Goal: Transaction & Acquisition: Purchase product/service

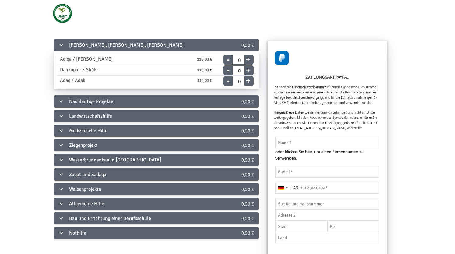
scroll to position [5, 0]
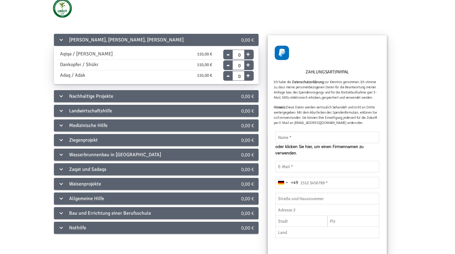
click at [121, 143] on div "Ziegenprojekt" at bounding box center [137, 140] width 166 height 12
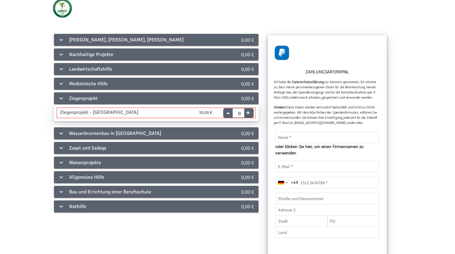
type input "1"
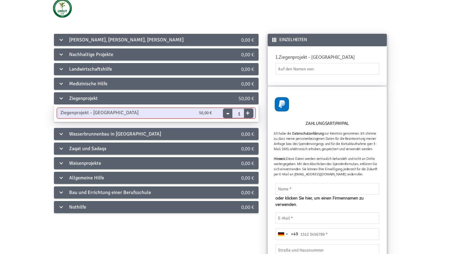
click at [249, 113] on button "+" at bounding box center [248, 112] width 8 height 9
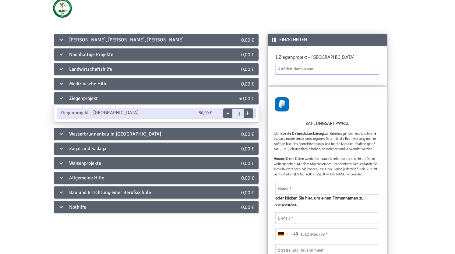
click at [337, 68] on input "text" at bounding box center [327, 69] width 104 height 12
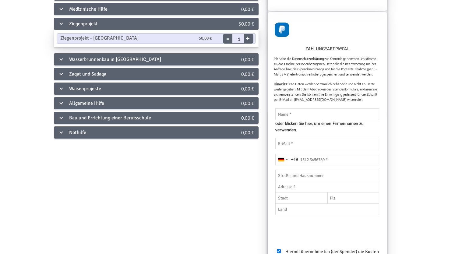
scroll to position [106, 0]
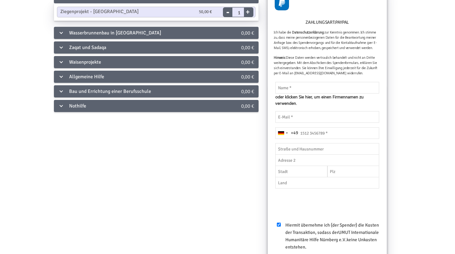
type input "Emrah Kaya"
click at [295, 93] on input "text" at bounding box center [327, 88] width 104 height 12
type input "J"
type input "Hüda Nur Ates"
click at [297, 123] on input "email" at bounding box center [327, 117] width 104 height 12
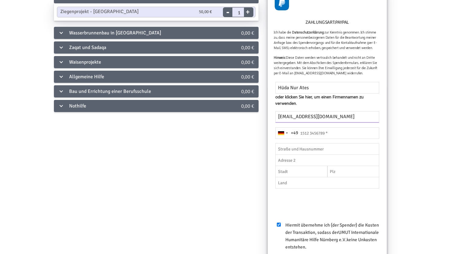
type input "huedanur_ates@hotmail.de"
click at [316, 146] on div "Zahlungsart: PayPal Bitte gültige IBAN-Nummer eingeben Die IBAN dieser Region w…" at bounding box center [327, 150] width 119 height 328
type input "15770287239"
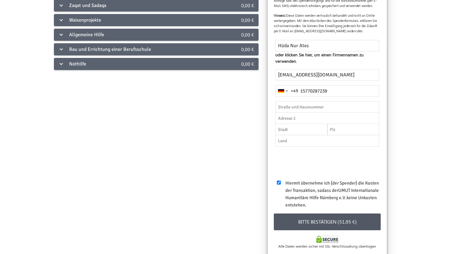
scroll to position [150, 0]
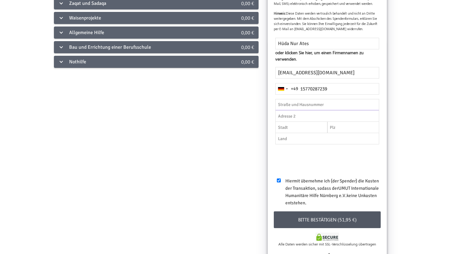
click at [310, 111] on input "text" at bounding box center [327, 105] width 104 height 12
type input "Weichselstraße 26"
type input "Berlin"
type input "10247"
type input "DE"
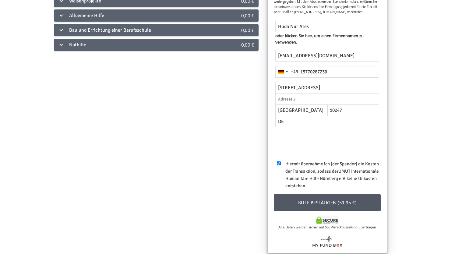
scroll to position [205, 0]
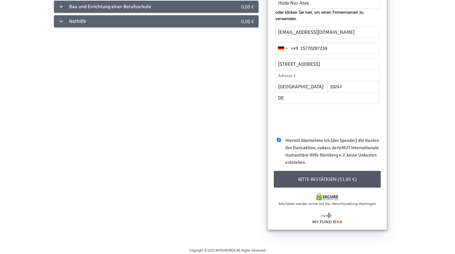
click at [352, 177] on button "Bitte bestätigen (51,95 €)" at bounding box center [327, 179] width 107 height 17
